Goal: Find specific page/section: Find specific page/section

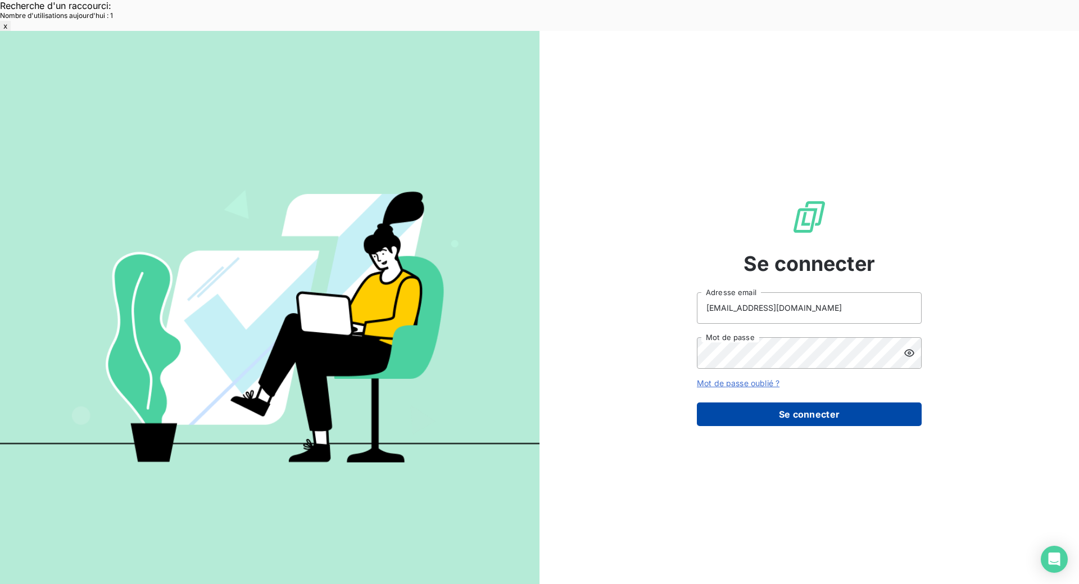
click at [819, 402] on button "Se connecter" at bounding box center [809, 414] width 225 height 24
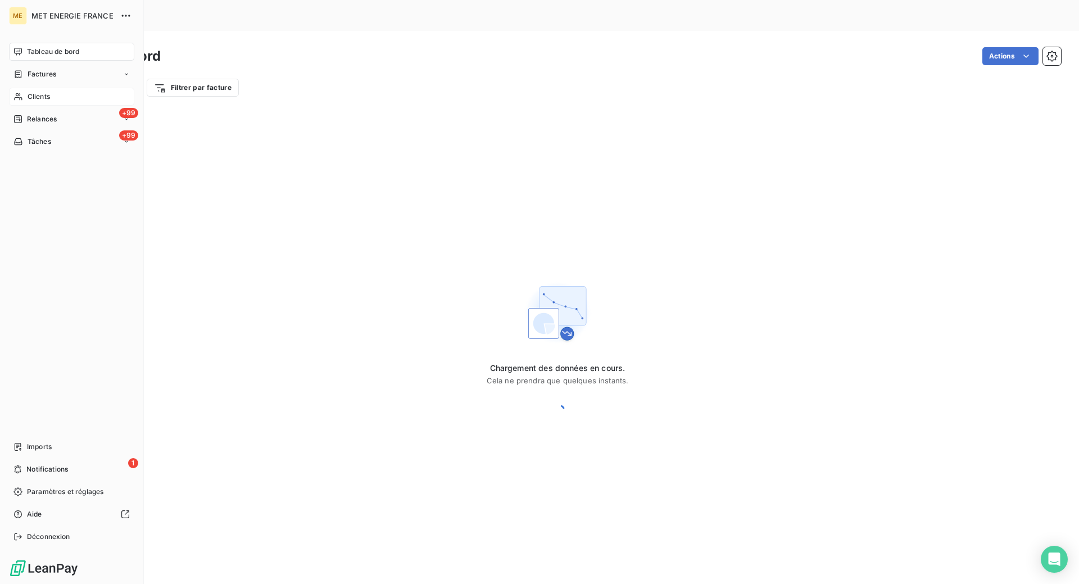
click at [40, 98] on span "Clients" at bounding box center [39, 97] width 22 height 10
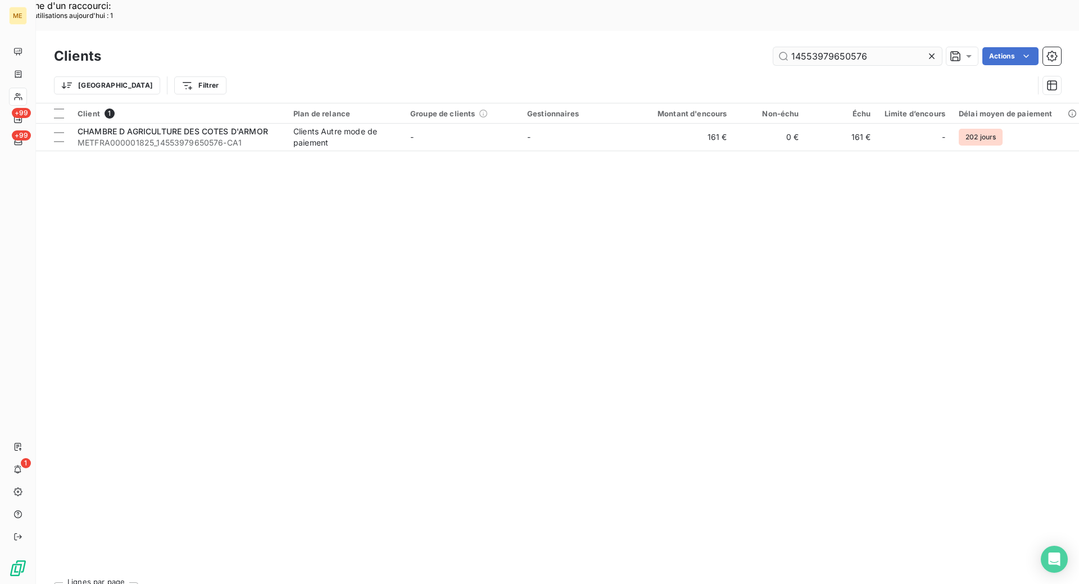
click at [862, 47] on input "14553979650576" at bounding box center [857, 56] width 169 height 18
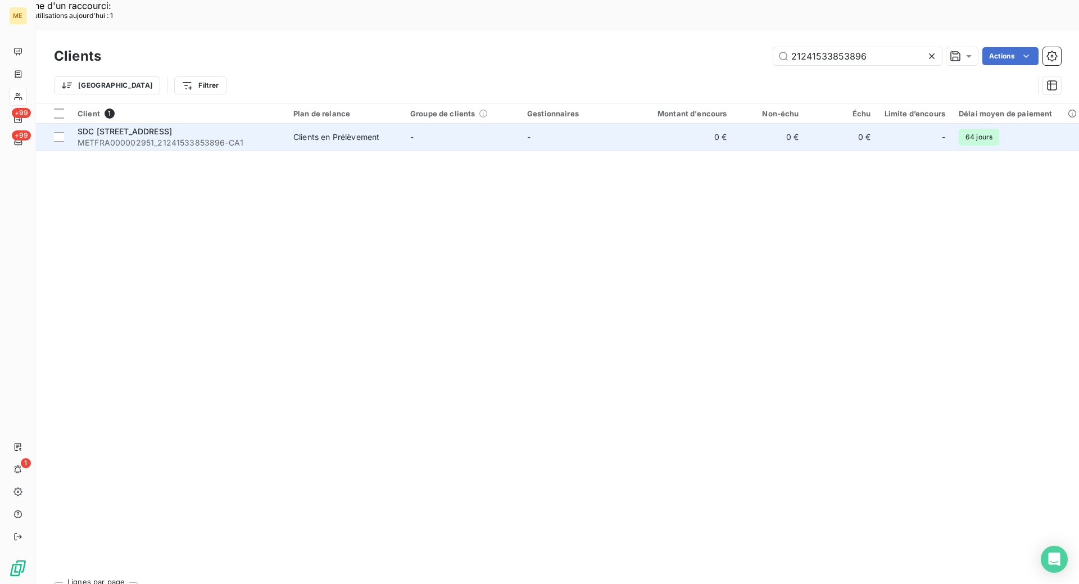
type input "21241533853896"
click at [253, 137] on span "METFRA000002951_21241533853896-CA1" at bounding box center [179, 142] width 202 height 11
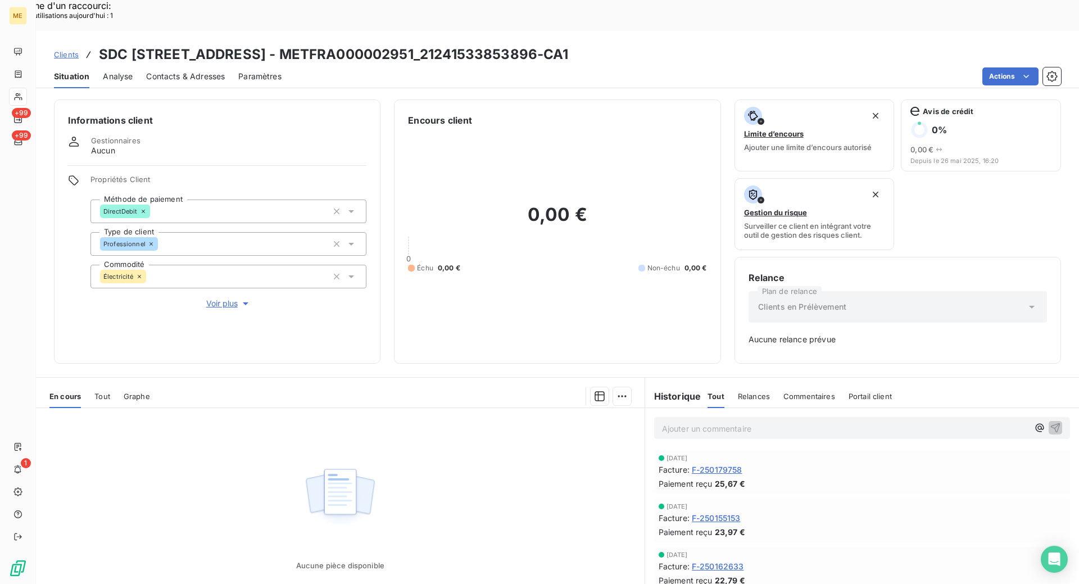
click at [196, 71] on span "Contacts & Adresses" at bounding box center [185, 76] width 79 height 11
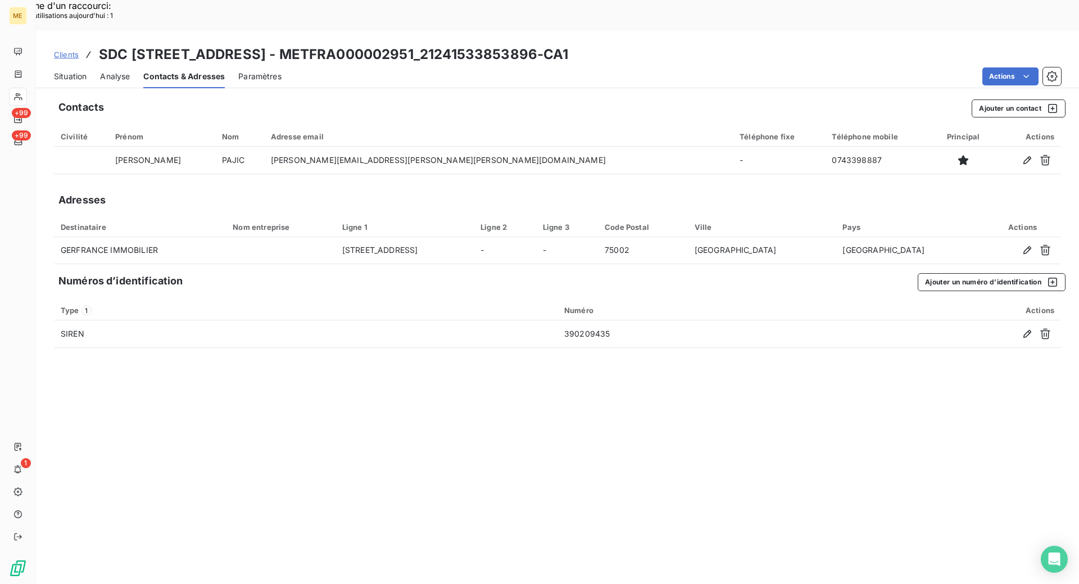
click at [75, 71] on span "Situation" at bounding box center [70, 76] width 33 height 11
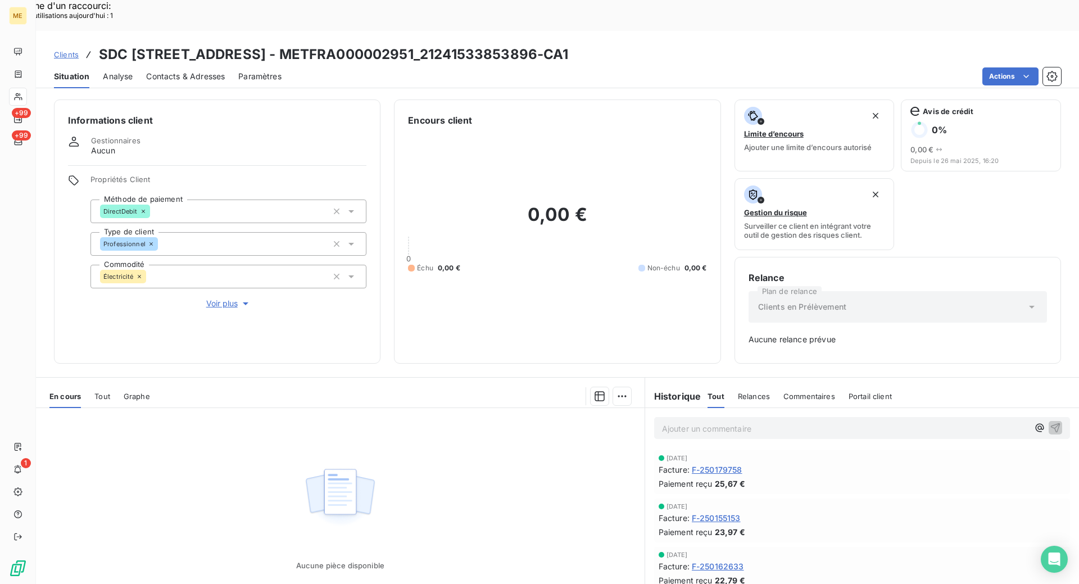
click at [712, 464] on span "F-250179758" at bounding box center [717, 470] width 51 height 12
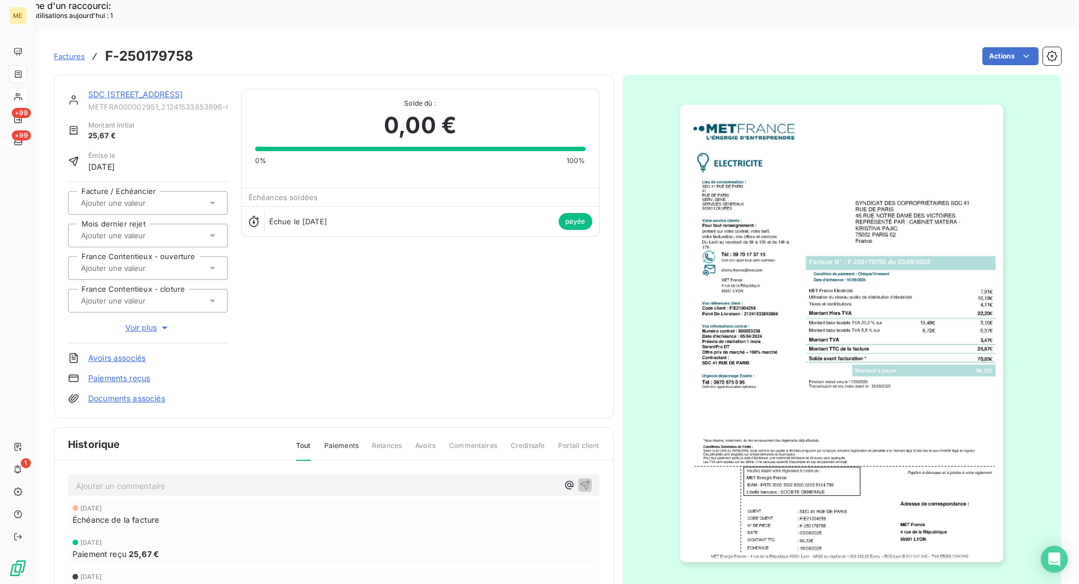
click at [821, 285] on img "button" at bounding box center [841, 333] width 323 height 457
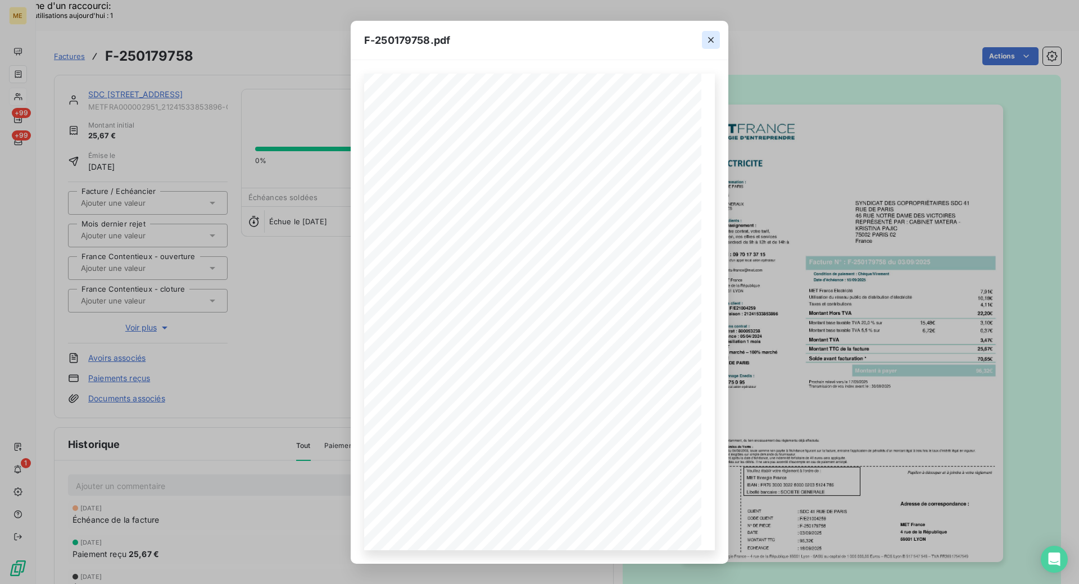
click at [708, 41] on icon "button" at bounding box center [710, 39] width 11 height 11
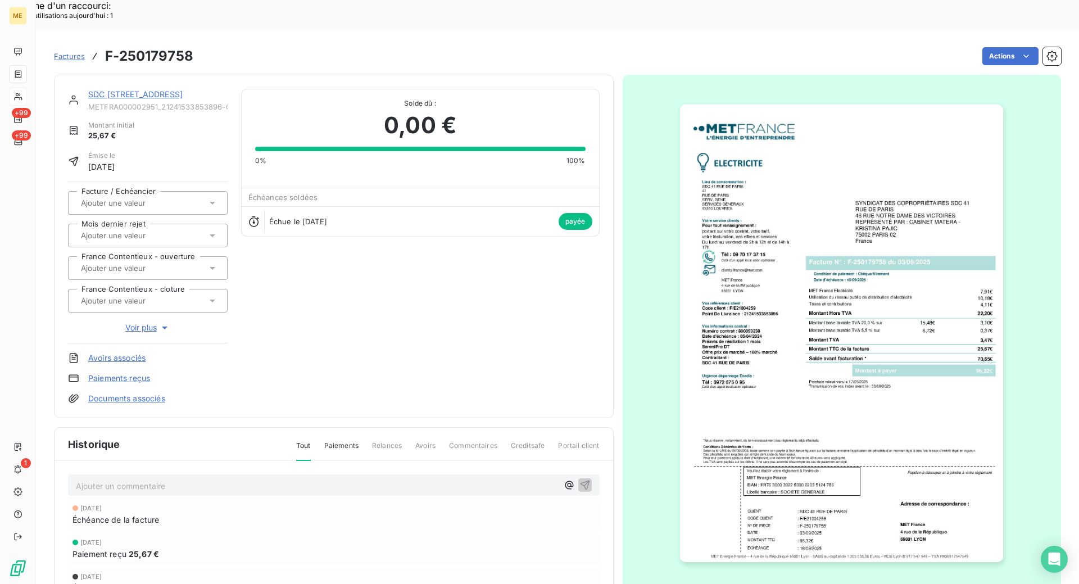
click at [149, 322] on span "Voir plus" at bounding box center [147, 327] width 45 height 11
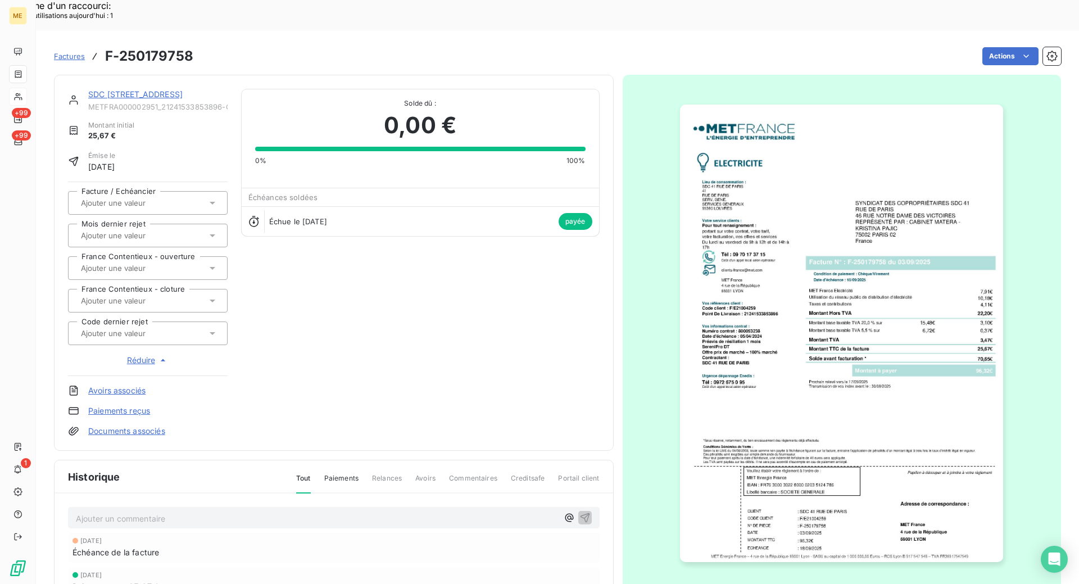
click at [151, 89] on link "SDC [STREET_ADDRESS]" at bounding box center [135, 94] width 94 height 10
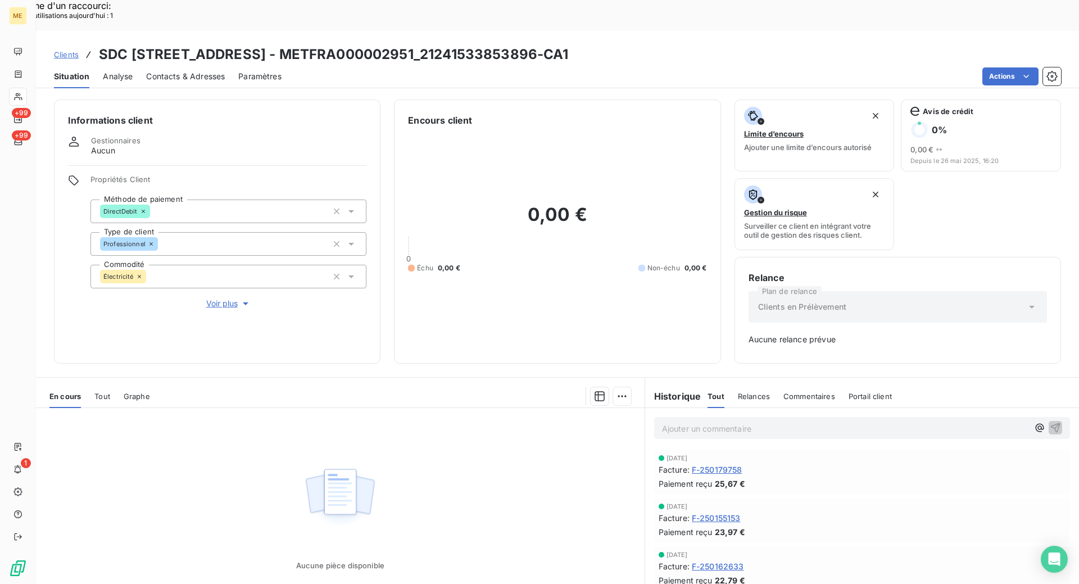
click at [228, 298] on span "Voir plus" at bounding box center [228, 303] width 45 height 11
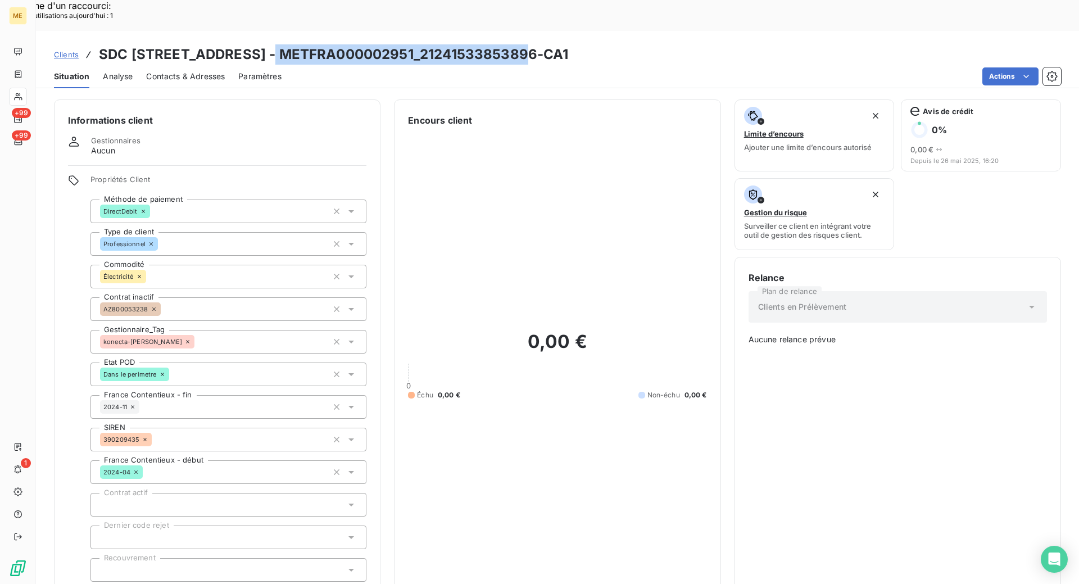
drag, startPoint x: 510, startPoint y: 22, endPoint x: 256, endPoint y: 24, distance: 254.0
click at [256, 44] on h3 "SDC [STREET_ADDRESS] - METFRA000002951_21241533853896-CA1" at bounding box center [334, 54] width 470 height 20
copy h3 "METFRA000002951_21241533853896"
click at [346, 67] on div "Actions" at bounding box center [678, 76] width 766 height 18
drag, startPoint x: 387, startPoint y: 20, endPoint x: 258, endPoint y: 18, distance: 128.7
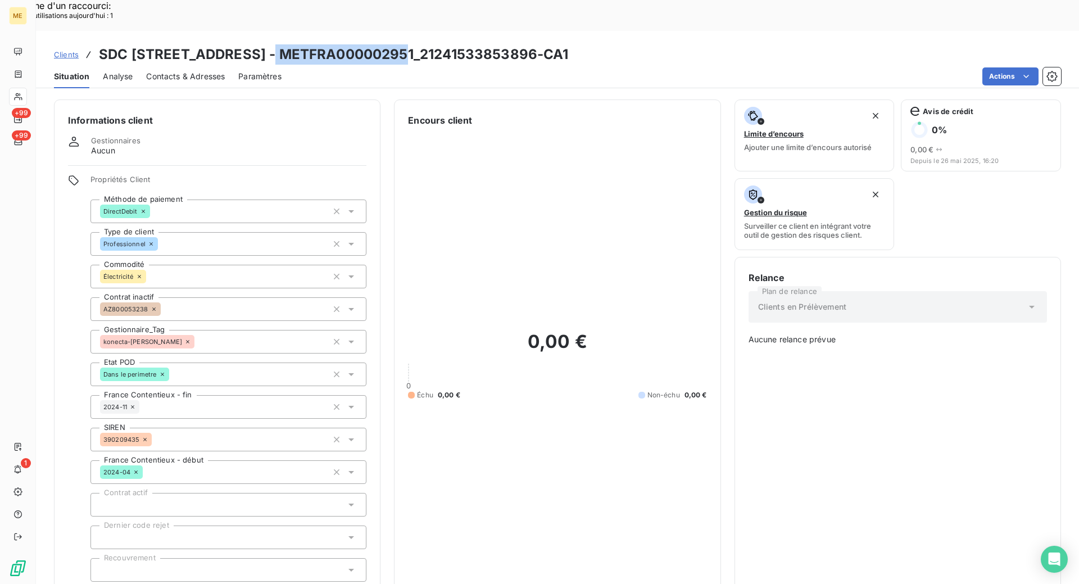
click at [258, 44] on h3 "SDC [STREET_ADDRESS] - METFRA000002951_21241533853896-CA1" at bounding box center [334, 54] width 470 height 20
copy h3 "METFRA000002951"
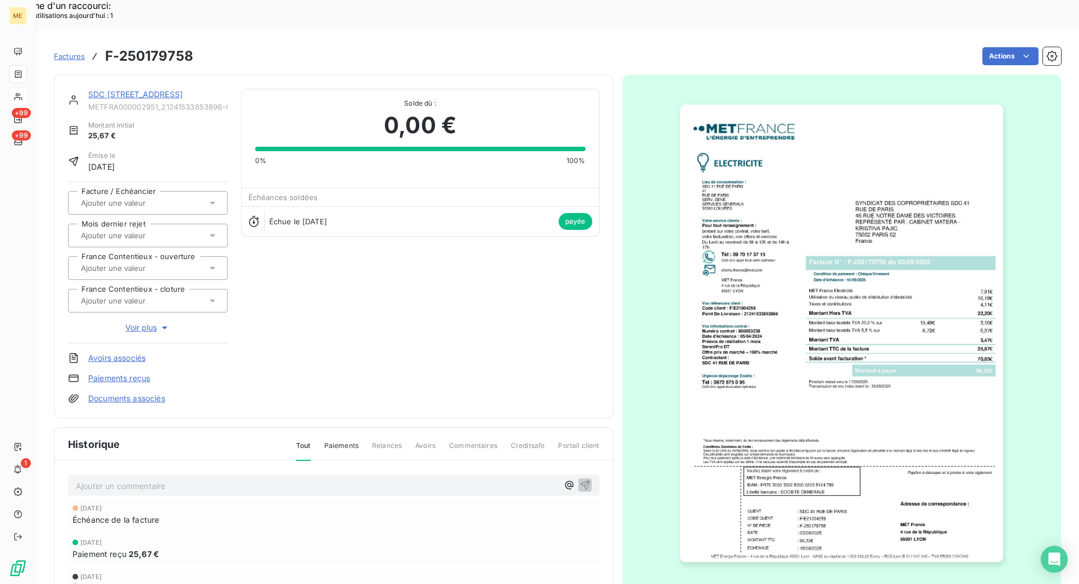
click at [793, 307] on img "button" at bounding box center [841, 333] width 323 height 457
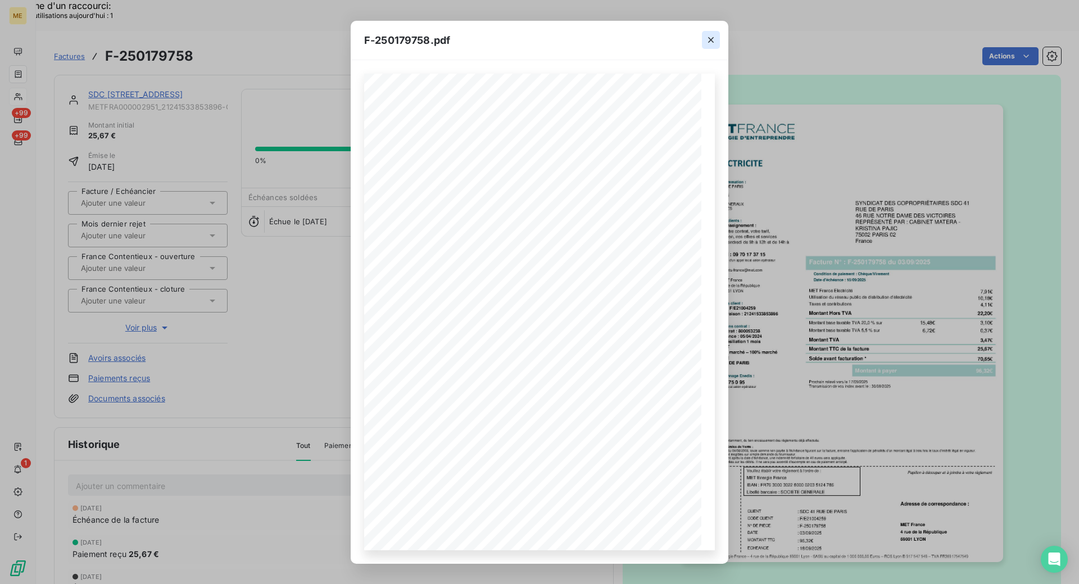
click at [709, 40] on icon "button" at bounding box center [710, 39] width 11 height 11
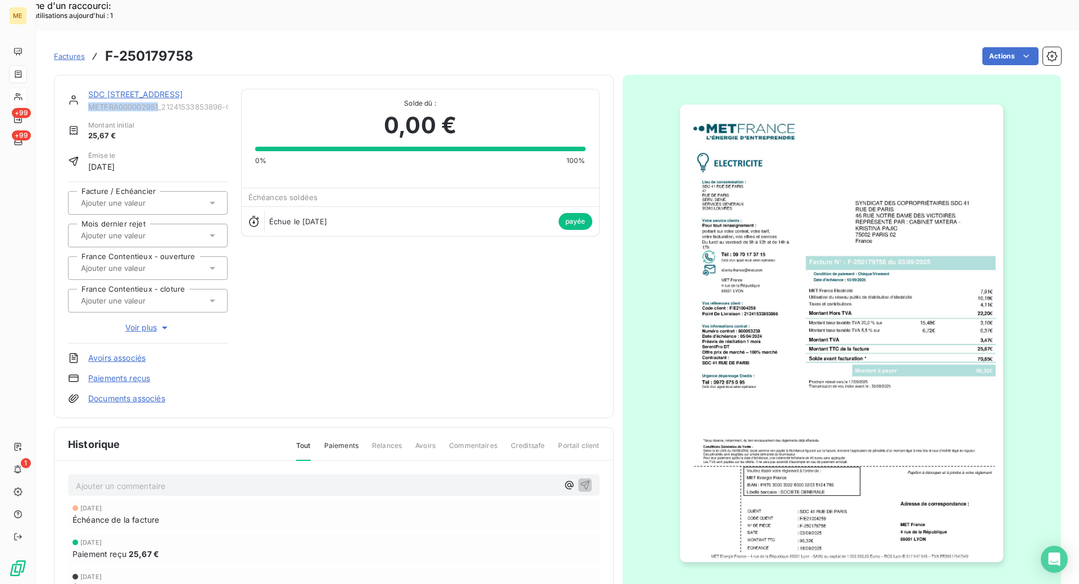
drag, startPoint x: 158, startPoint y: 75, endPoint x: 87, endPoint y: 75, distance: 71.9
click at [87, 89] on div "SDC [STREET_ADDRESS] METFRA000002951_21241533853896-CA1" at bounding box center [148, 100] width 160 height 22
copy span "METFRA000002951"
drag, startPoint x: 224, startPoint y: 74, endPoint x: 83, endPoint y: 76, distance: 140.5
click at [83, 89] on div "SDC [STREET_ADDRESS] METFRA000002951_21241533853896-CA1" at bounding box center [148, 100] width 160 height 22
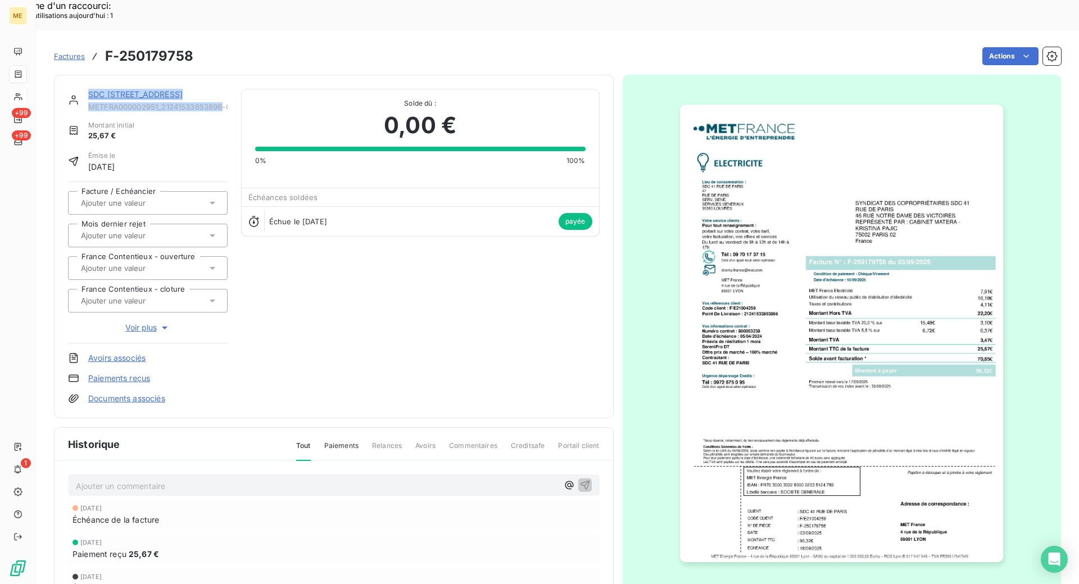
copy div "SDC [STREET_ADDRESS] METFRA000002951_21241533853896"
